Goal: Complete application form: Complete application form

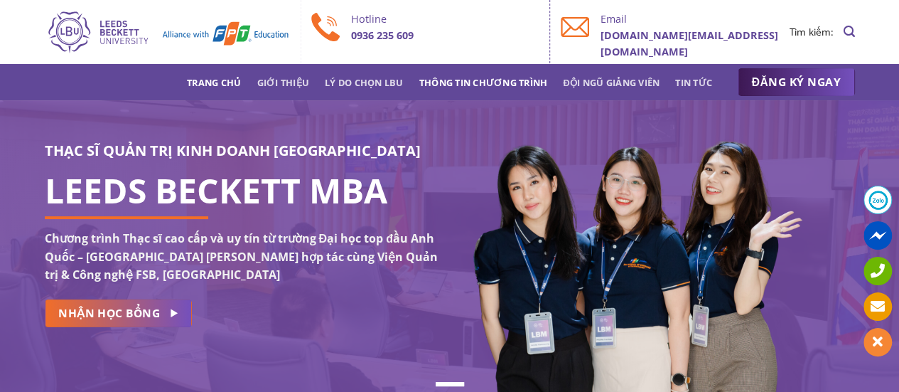
click at [448, 77] on link "Thông tin chương trình" at bounding box center [483, 83] width 129 height 26
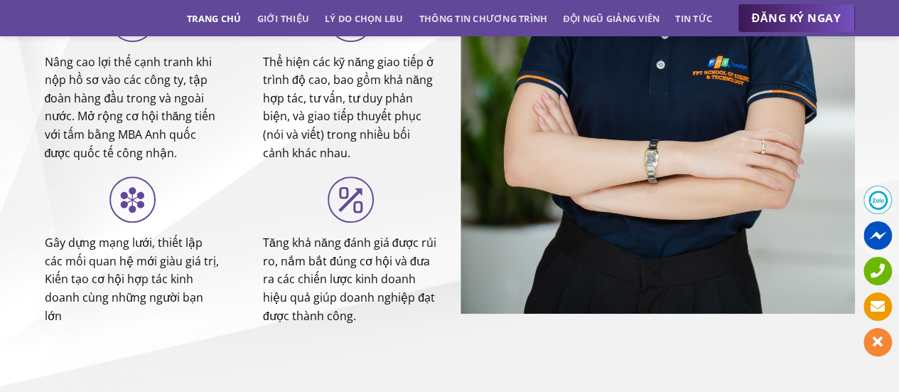
scroll to position [5644, 0]
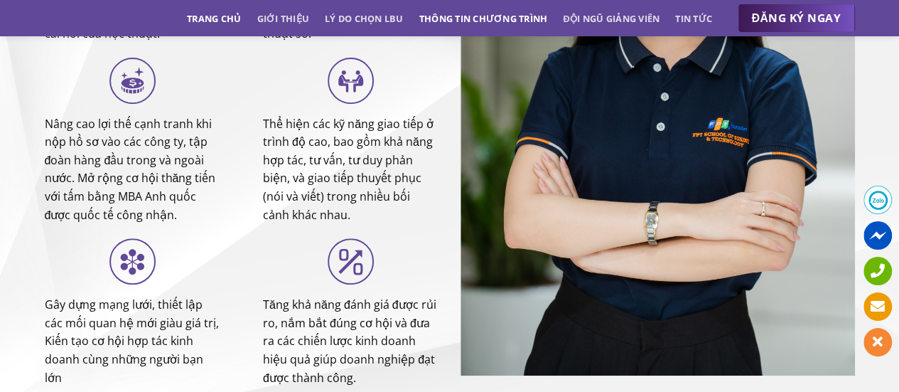
click at [485, 17] on link "Thông tin chương trình" at bounding box center [483, 19] width 129 height 26
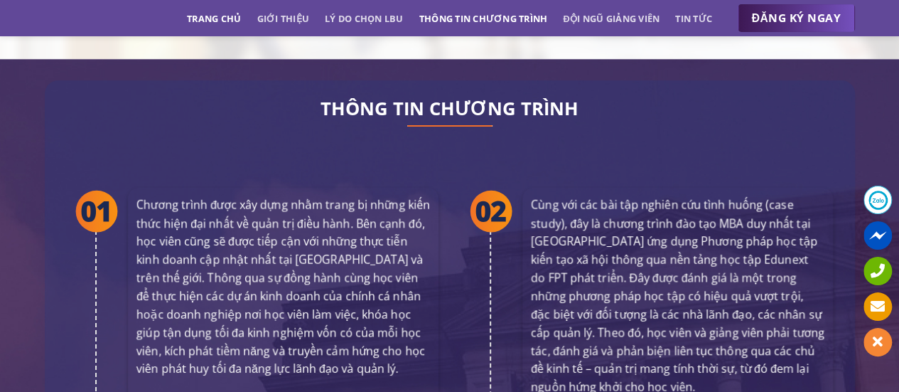
scroll to position [2587, 0]
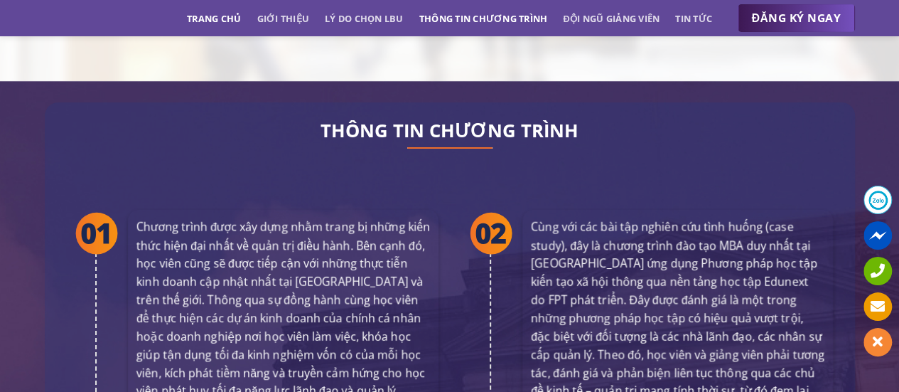
click at [485, 17] on link "Thông tin chương trình" at bounding box center [483, 19] width 129 height 26
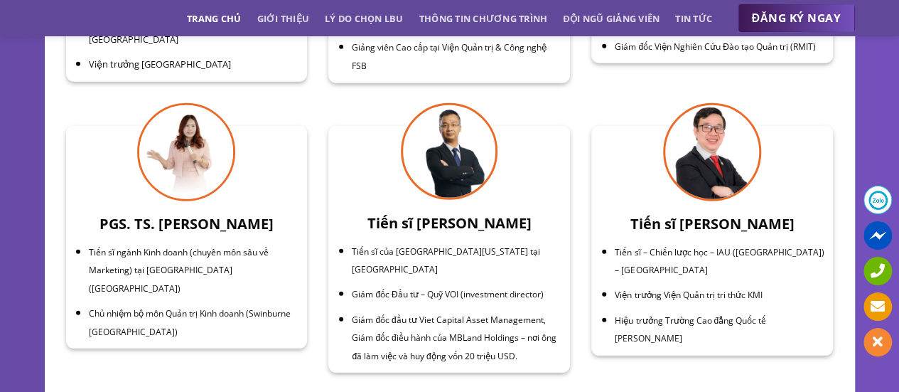
scroll to position [4861, 0]
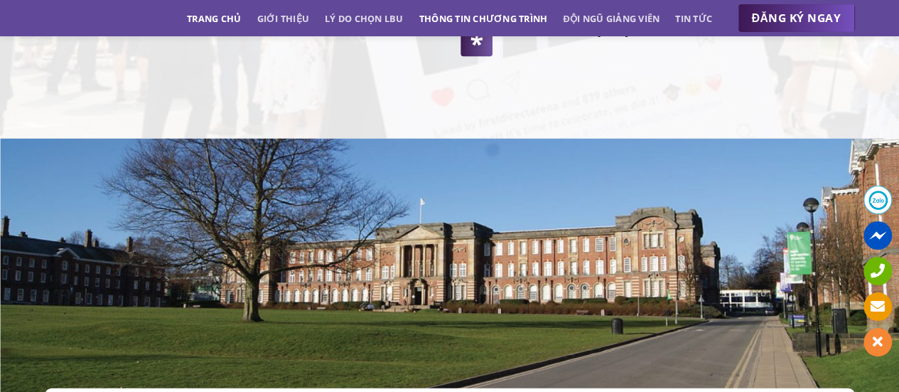
click at [463, 21] on link "Thông tin chương trình" at bounding box center [483, 19] width 129 height 26
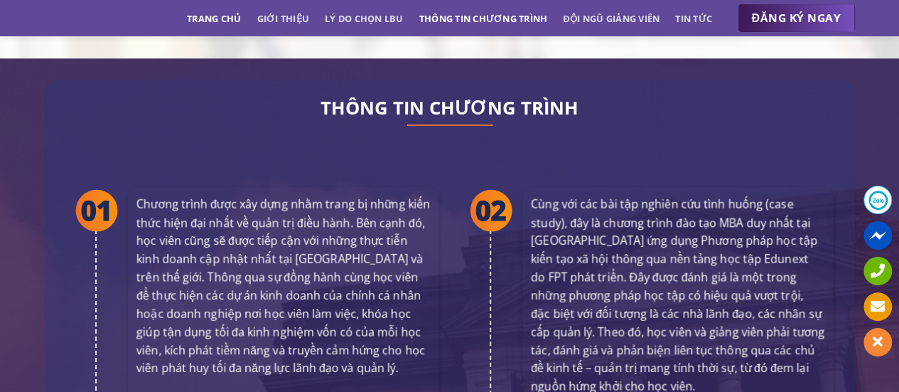
scroll to position [2587, 0]
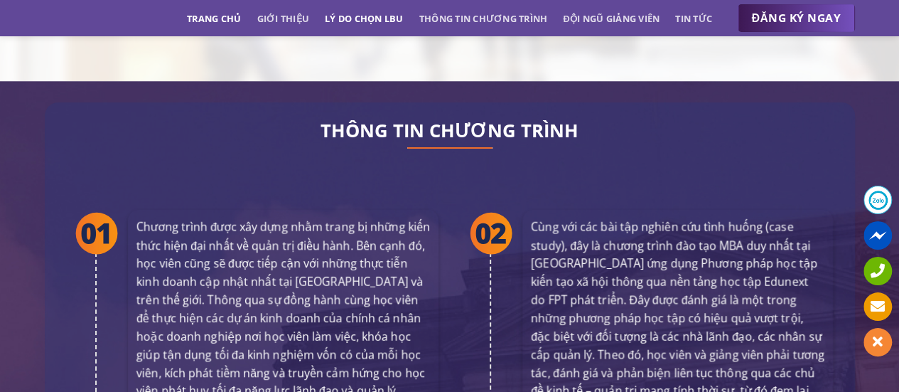
click at [353, 17] on link "Lý do chọn LBU" at bounding box center [364, 19] width 79 height 26
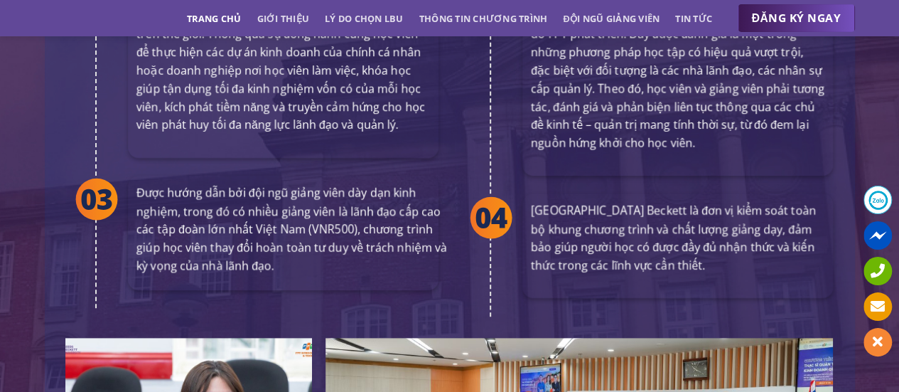
scroll to position [2777, 0]
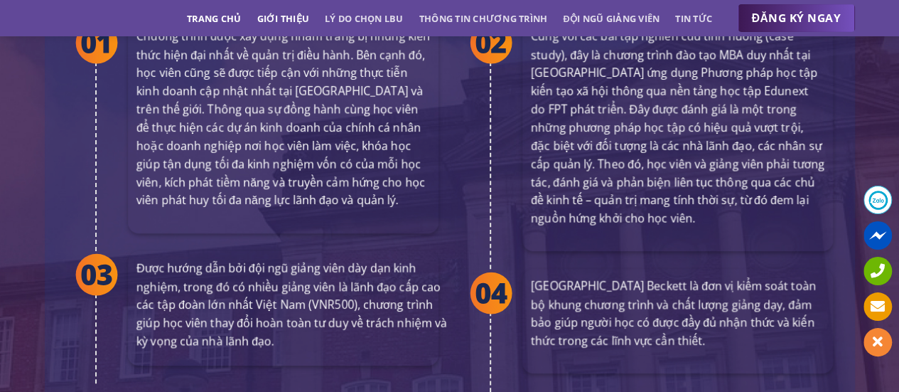
click at [282, 19] on link "Giới thiệu" at bounding box center [283, 19] width 53 height 26
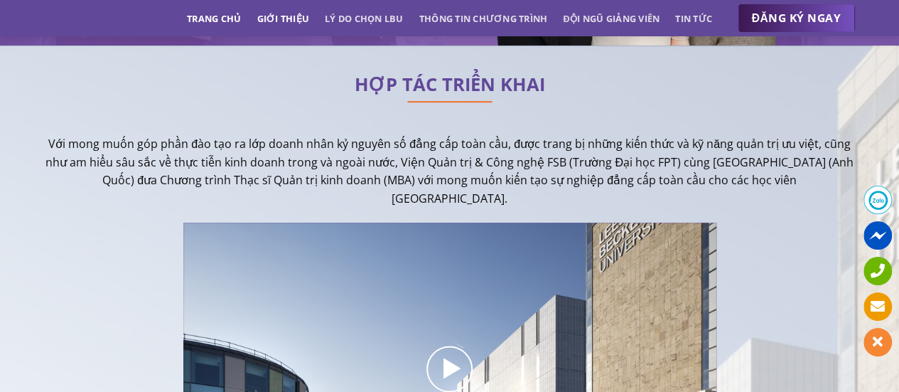
scroll to position [348, 0]
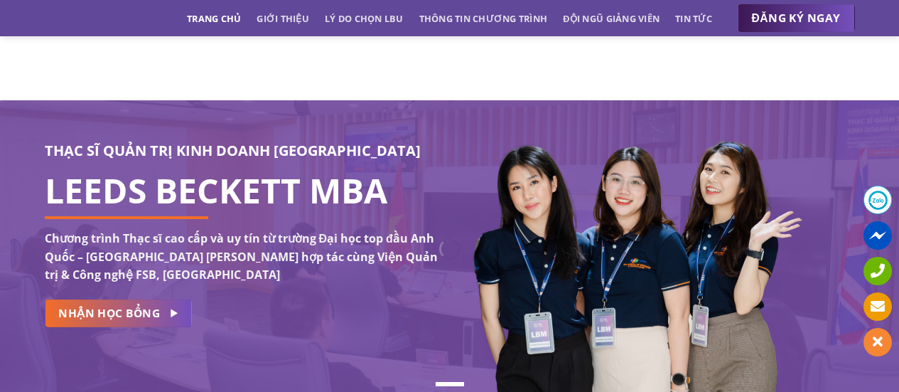
scroll to position [348, 0]
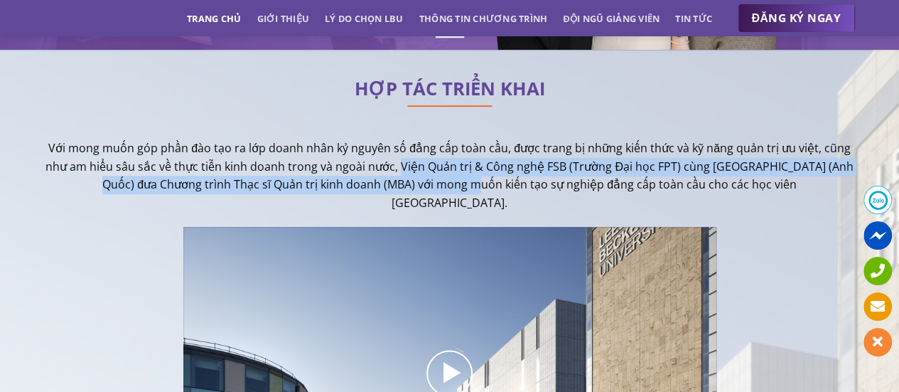
drag, startPoint x: 434, startPoint y: 178, endPoint x: 441, endPoint y: 184, distance: 9.6
click at [441, 184] on p "Với mong muốn góp phần đào tạo ra lớp doanh nhân kỷ nguyên số đẳng cấp toàn cầu…" at bounding box center [450, 175] width 810 height 73
copy p "Viện Quản trị & Công nghệ FSB ([GEOGRAPHIC_DATA]) cùng [GEOGRAPHIC_DATA] (Anh Q…"
click at [789, 17] on span "ĐĂNG KÝ NGAY" at bounding box center [796, 18] width 89 height 18
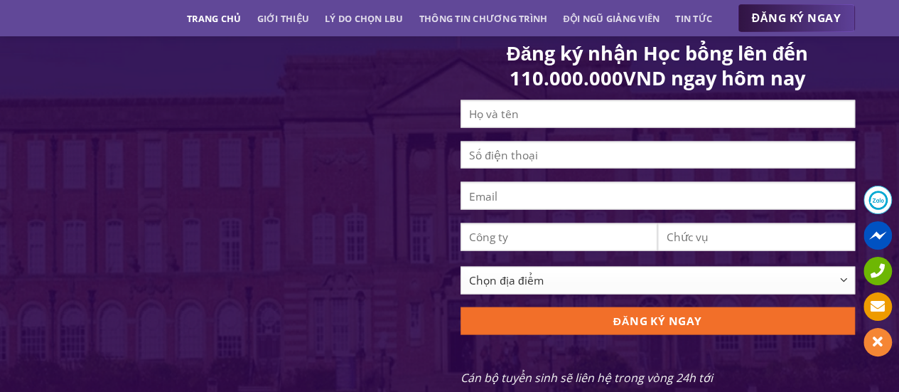
scroll to position [1400, 0]
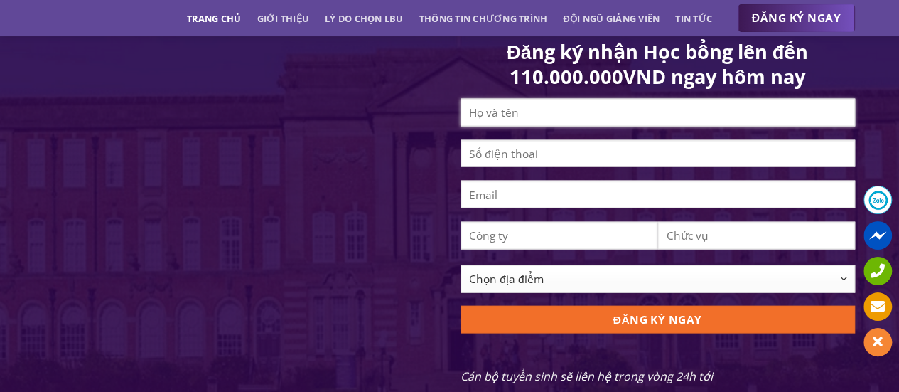
click at [549, 119] on input "Contact form" at bounding box center [658, 113] width 394 height 28
type input "[PERSON_NAME]"
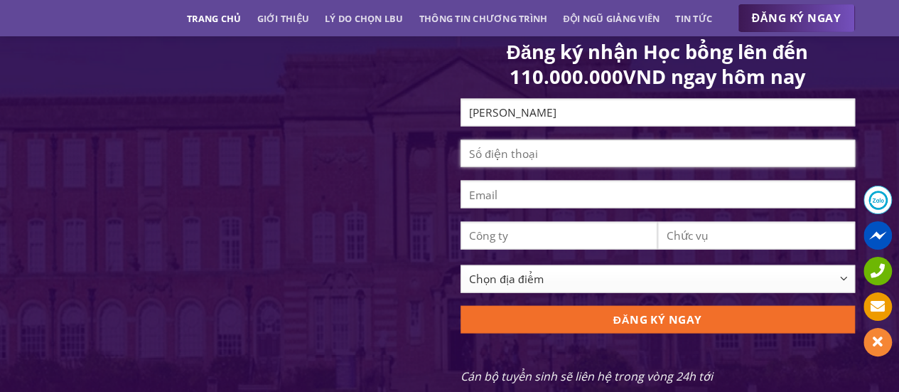
click at [583, 168] on input "Contact form" at bounding box center [658, 154] width 394 height 28
type input "0962778308"
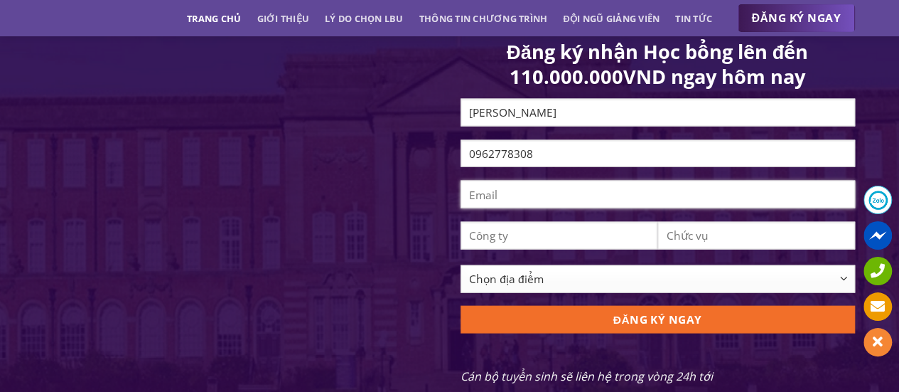
click at [591, 208] on input "Contact form" at bounding box center [658, 195] width 394 height 28
type input "[EMAIL_ADDRESS][DOMAIN_NAME]"
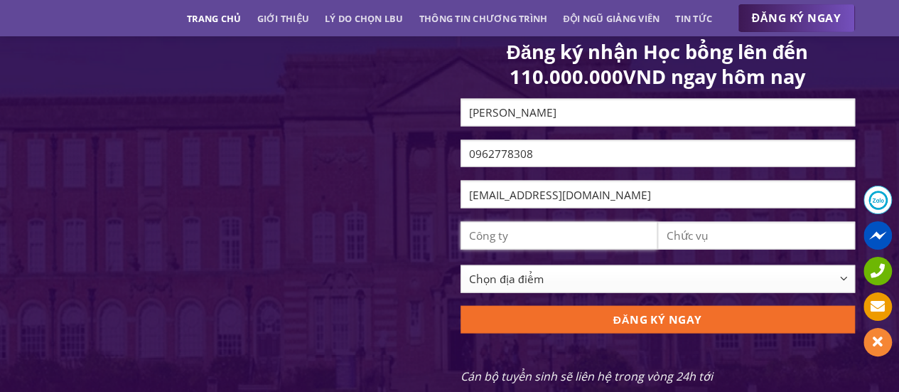
click at [589, 245] on input "Contact form" at bounding box center [560, 236] width 198 height 28
type input "D"
type input "DongJin Vietnam J.S.C"
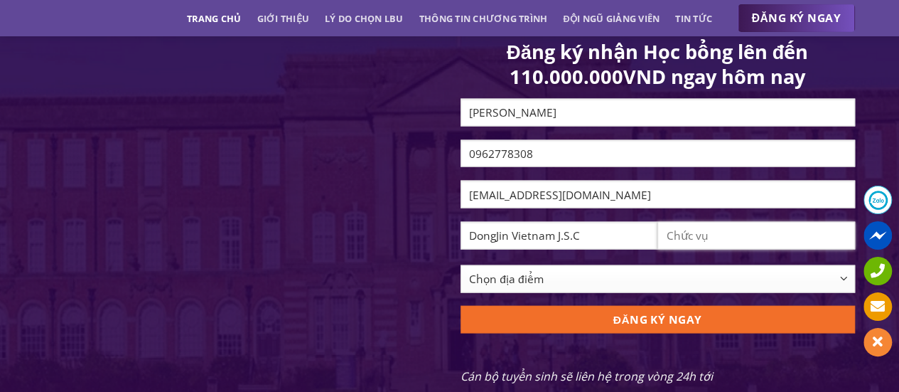
click at [728, 249] on input "Contact form" at bounding box center [756, 236] width 198 height 28
type input "M"
type input "Manager"
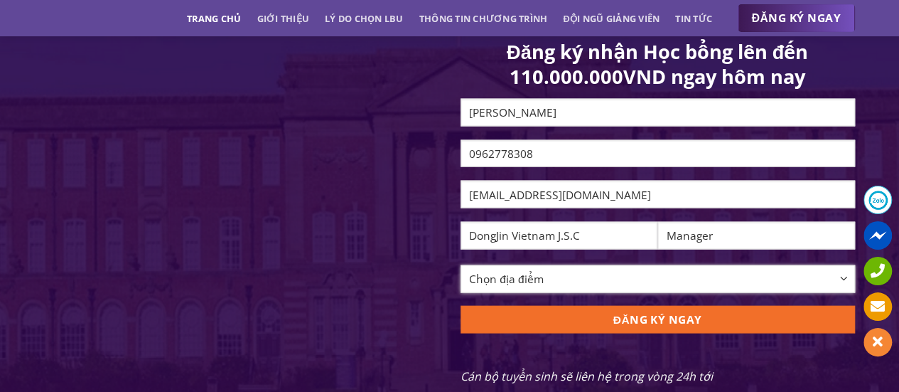
click at [728, 292] on select "Chọn địa điểm [GEOGRAPHIC_DATA] [GEOGRAPHIC_DATA] [GEOGRAPHIC_DATA] [GEOGRAPHIC…" at bounding box center [658, 279] width 394 height 28
click at [461, 275] on select "Chọn địa điểm [GEOGRAPHIC_DATA] [GEOGRAPHIC_DATA] [GEOGRAPHIC_DATA] [GEOGRAPHIC…" at bounding box center [658, 279] width 394 height 28
click at [562, 289] on select "Chọn địa điểm [GEOGRAPHIC_DATA] [GEOGRAPHIC_DATA] [GEOGRAPHIC_DATA] [GEOGRAPHIC…" at bounding box center [658, 279] width 394 height 28
click at [833, 284] on select "Chọn địa điểm [GEOGRAPHIC_DATA] [GEOGRAPHIC_DATA] [GEOGRAPHIC_DATA] [GEOGRAPHIC…" at bounding box center [658, 279] width 394 height 28
click at [842, 284] on select "Chọn địa điểm [GEOGRAPHIC_DATA] [GEOGRAPHIC_DATA] [GEOGRAPHIC_DATA] [GEOGRAPHIC…" at bounding box center [658, 279] width 394 height 28
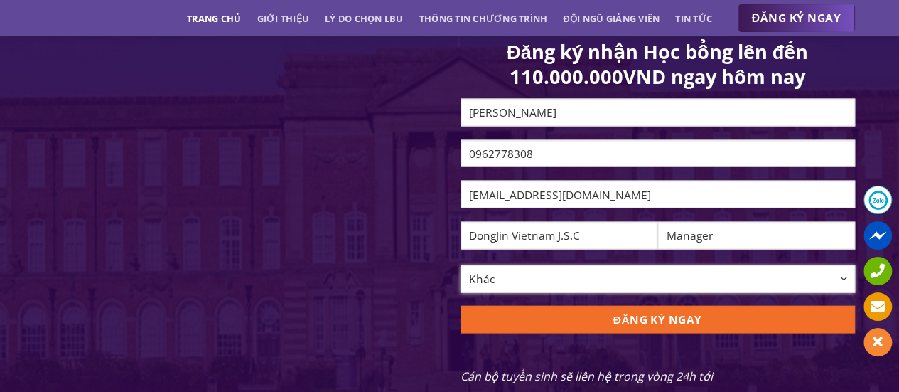
select select "[GEOGRAPHIC_DATA][PERSON_NAME]"
click at [461, 275] on select "Chọn địa điểm [GEOGRAPHIC_DATA] [GEOGRAPHIC_DATA] [GEOGRAPHIC_DATA] [GEOGRAPHIC…" at bounding box center [658, 279] width 394 height 28
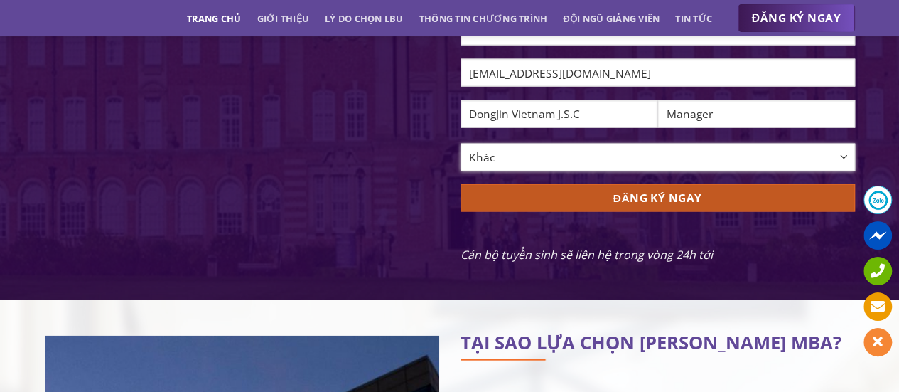
scroll to position [1542, 0]
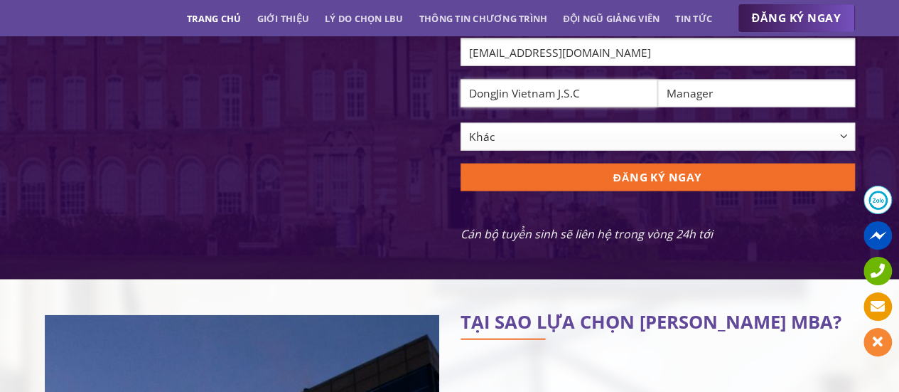
click at [496, 107] on input "DongJin Vietnam J.S.C" at bounding box center [560, 94] width 198 height 28
type input "DongJin Vietnam J.S.C"
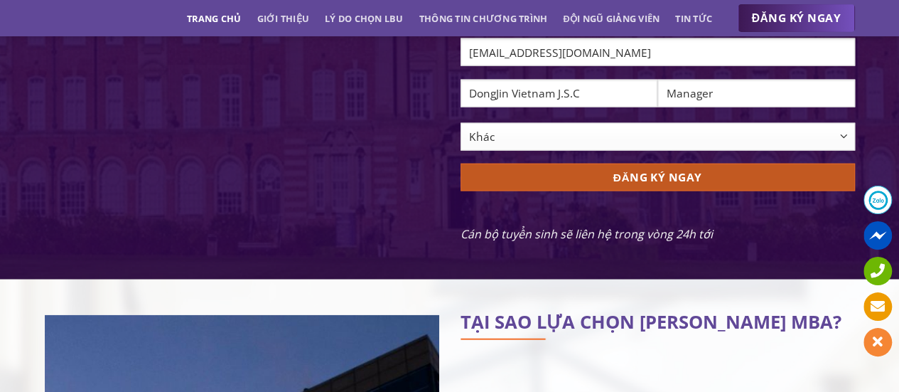
click at [661, 189] on input "ĐĂNG KÝ NGAY" at bounding box center [658, 177] width 394 height 28
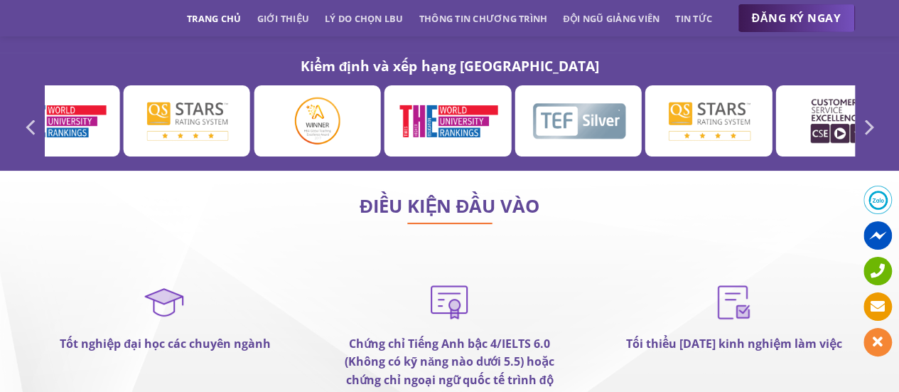
scroll to position [8224, 0]
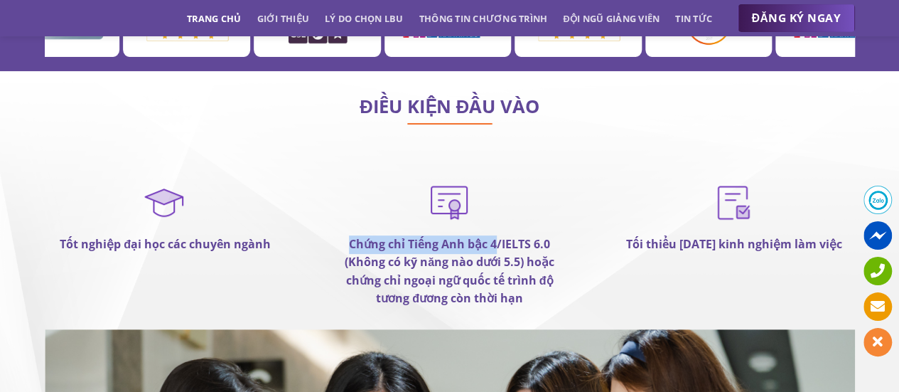
drag, startPoint x: 496, startPoint y: 186, endPoint x: 347, endPoint y: 188, distance: 149.3
click at [347, 235] on p "Chứng chỉ Tiếng Anh bậc 4/IELTS 6.0 (Không có kỹ năng nào dưới 5.5) hoặc chứng …" at bounding box center [449, 271] width 242 height 73
click at [294, 231] on div "Tốt nghiệp đại học các chuyên ngành" at bounding box center [165, 253] width 284 height 151
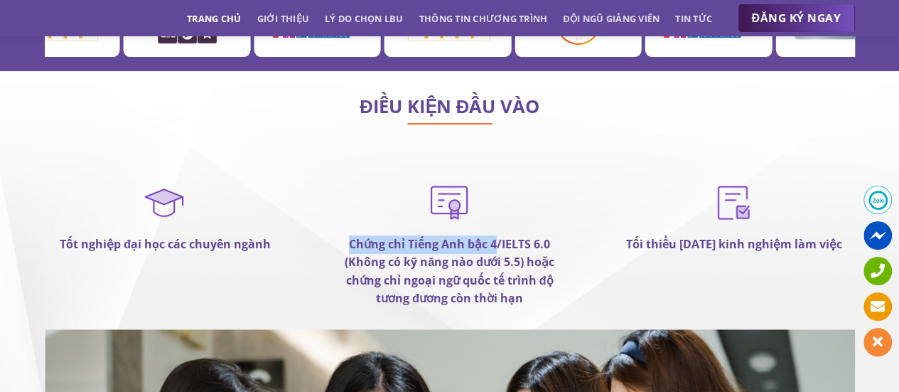
drag, startPoint x: 350, startPoint y: 187, endPoint x: 496, endPoint y: 185, distance: 146.4
click at [496, 236] on strong "Chứng chỉ Tiếng Anh bậc 4/IELTS 6.0 (Không có kỹ năng nào dưới 5.5) hoặc chứng …" at bounding box center [450, 271] width 210 height 70
click at [269, 240] on div "Tốt nghiệp đại học các chuyên ngành" at bounding box center [165, 253] width 284 height 151
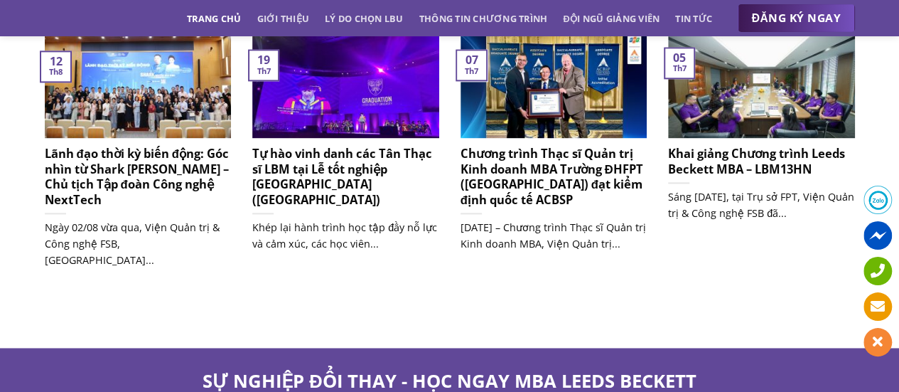
scroll to position [8791, 0]
